Goal: Information Seeking & Learning: Compare options

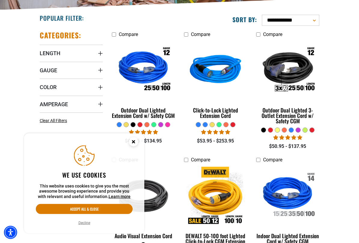
scroll to position [120, 0]
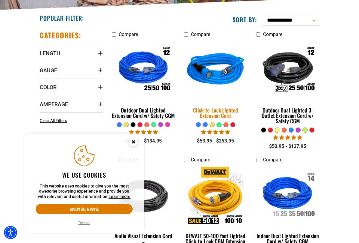
click at [217, 113] on div "Click-to-Lock Lighted Extension Cord" at bounding box center [215, 113] width 63 height 11
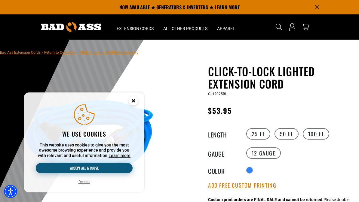
click at [99, 169] on button "Accept all & close" at bounding box center [84, 168] width 97 height 10
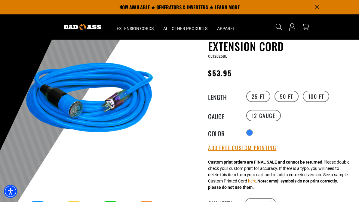
scroll to position [4, 0]
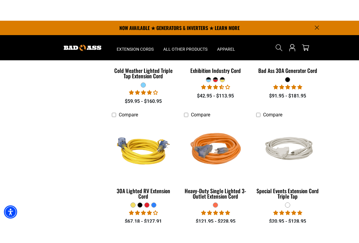
scroll to position [1180, 0]
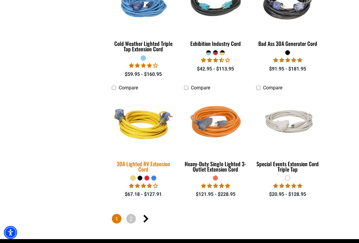
click at [144, 161] on div "30A Lighted RV Extension Cord" at bounding box center [143, 166] width 63 height 11
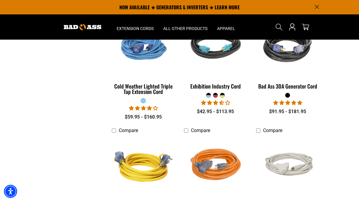
scroll to position [1129, 0]
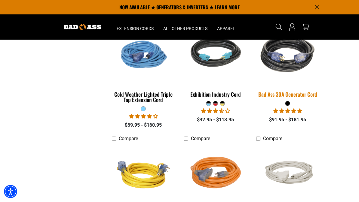
click at [294, 92] on div "Bad Ass 30A Generator Cord" at bounding box center [287, 94] width 63 height 5
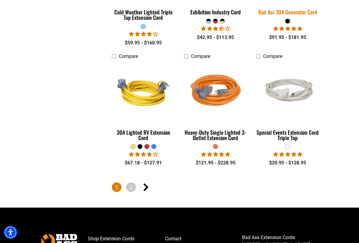
scroll to position [1233, 0]
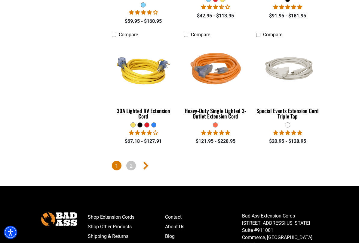
click at [145, 162] on icon "Next page" at bounding box center [145, 166] width 5 height 8
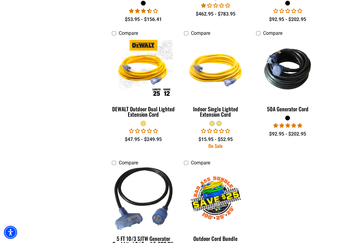
scroll to position [362, 0]
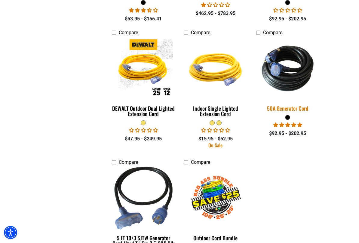
click at [292, 83] on img at bounding box center [287, 68] width 72 height 65
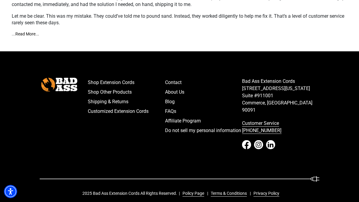
scroll to position [1085, 0]
